Goal: Browse casually: Explore the website without a specific task or goal

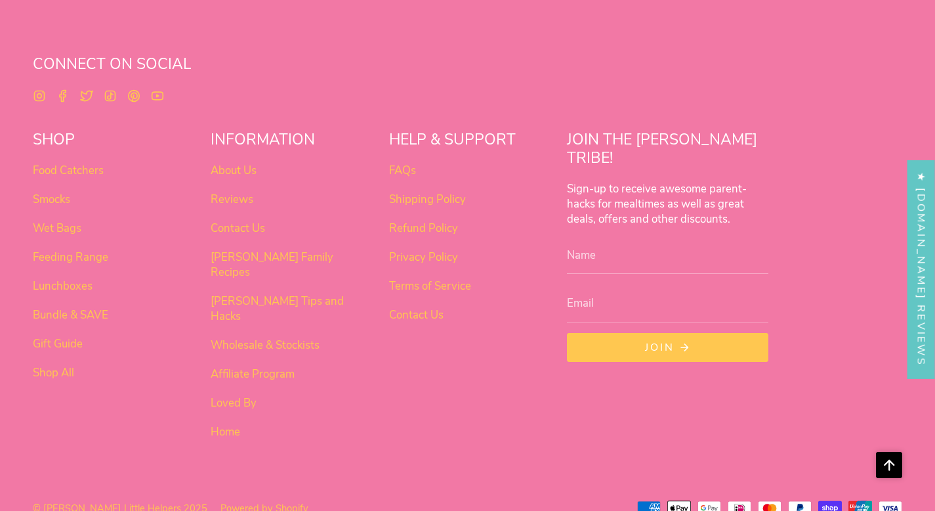
scroll to position [825, 0]
